Goal: Find specific page/section: Find specific page/section

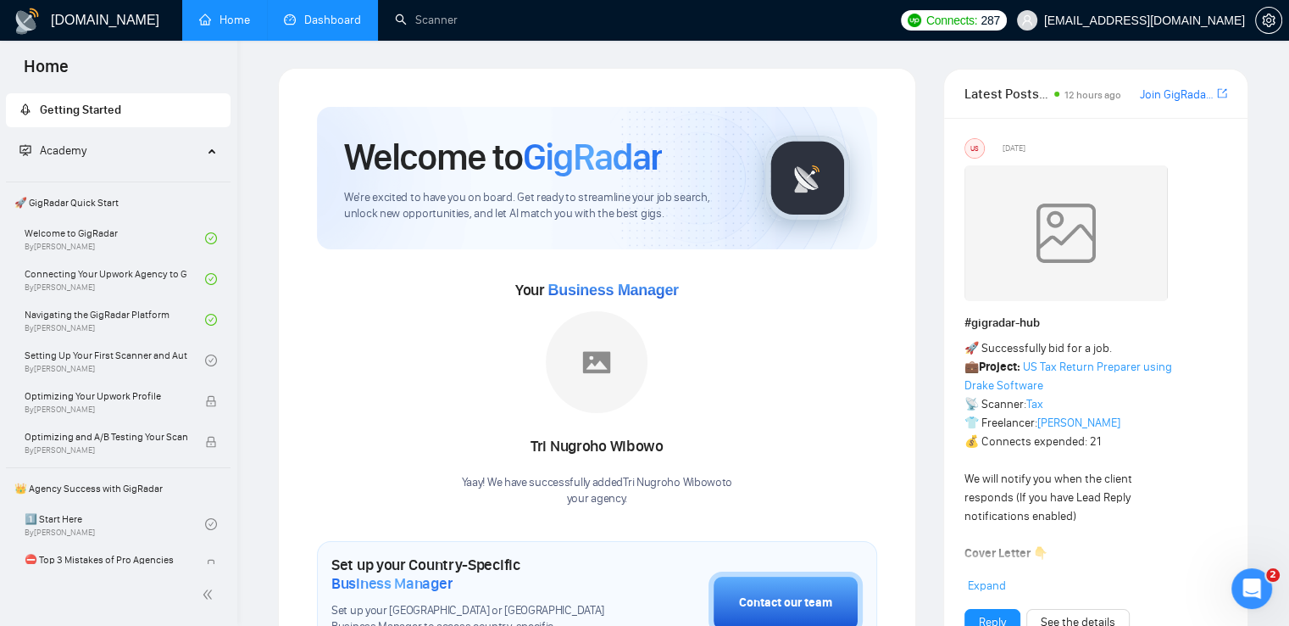
click at [294, 24] on link "Dashboard" at bounding box center [322, 20] width 77 height 14
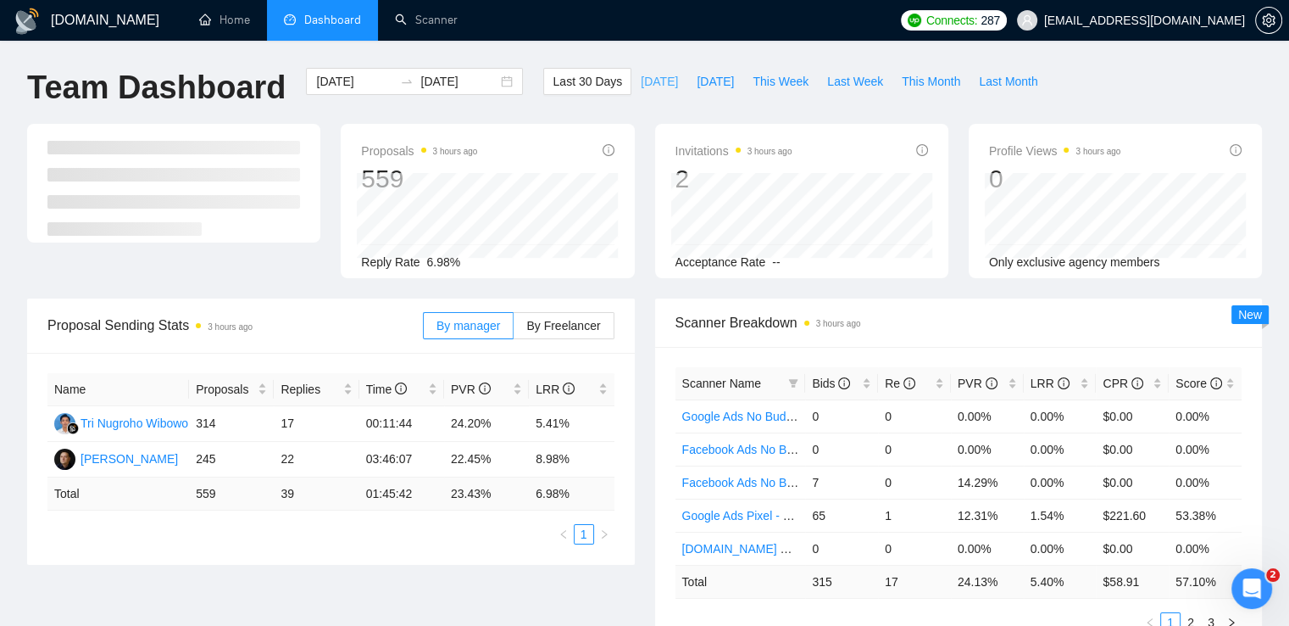
click at [641, 75] on span "[DATE]" at bounding box center [659, 81] width 37 height 19
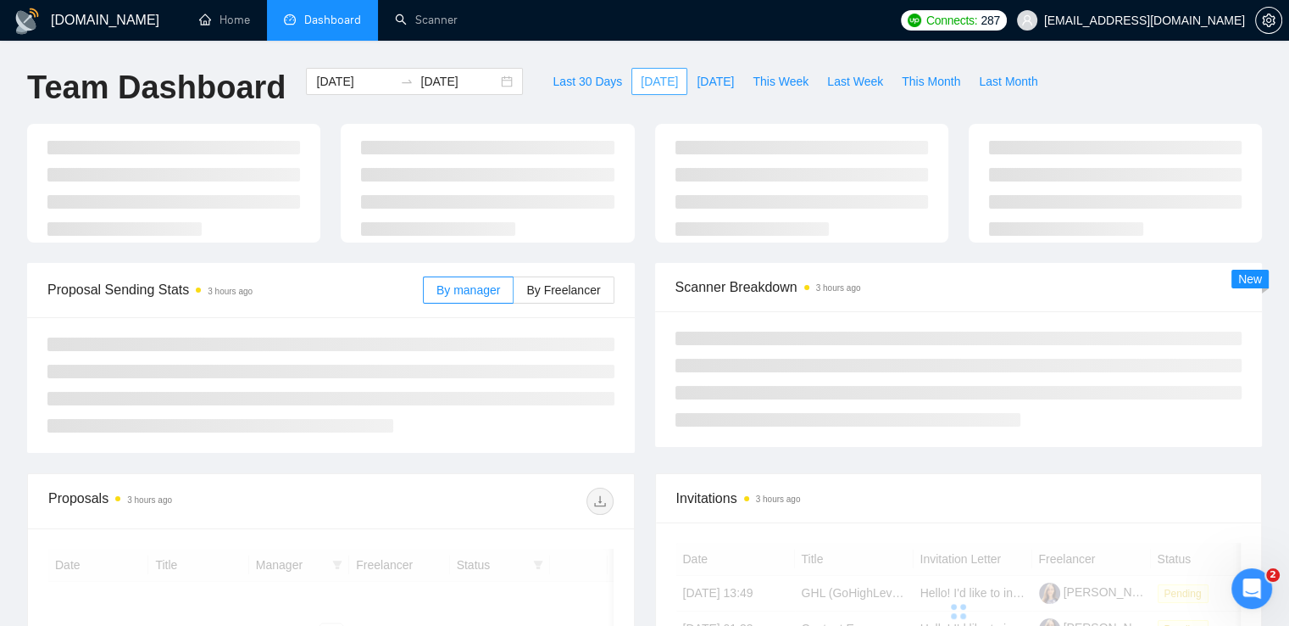
type input "[DATE]"
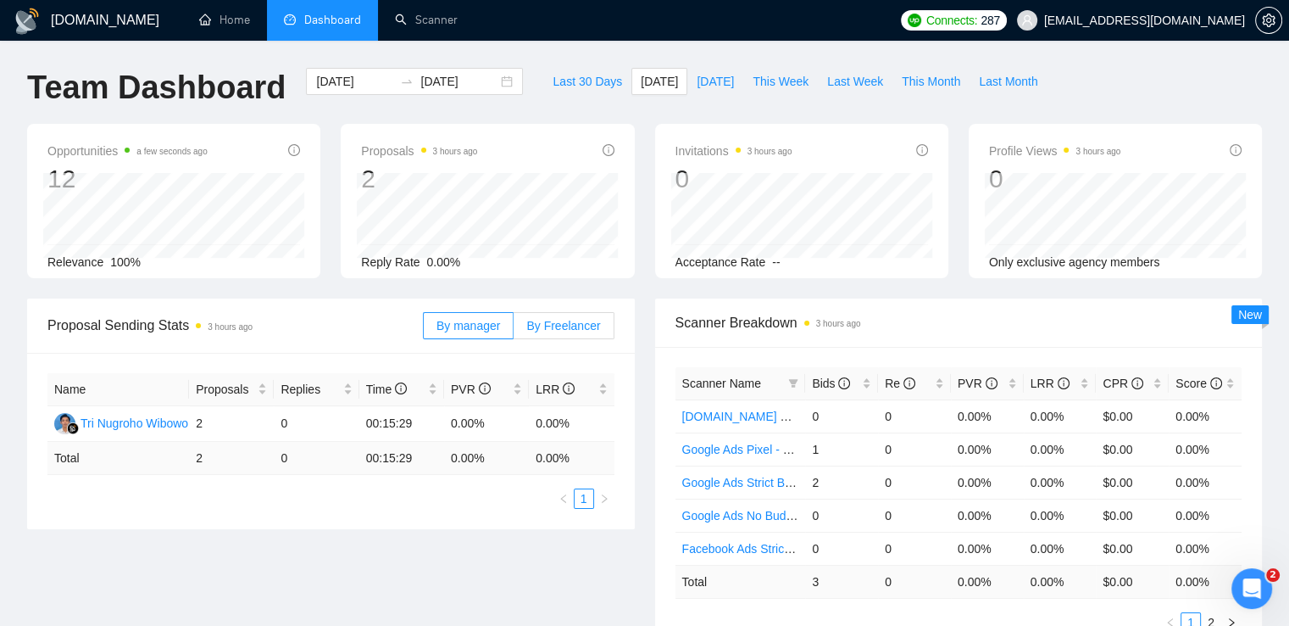
click at [565, 324] on span "By Freelancer" at bounding box center [563, 326] width 74 height 14
click at [514, 330] on input "By Freelancer" at bounding box center [514, 330] width 0 height 0
